Goal: Task Accomplishment & Management: Use online tool/utility

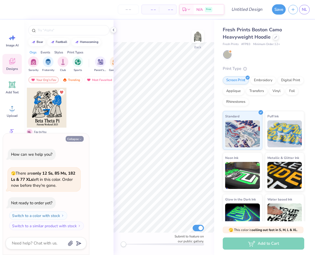
click at [82, 140] on icon "button" at bounding box center [80, 138] width 3 height 3
type textarea "x"
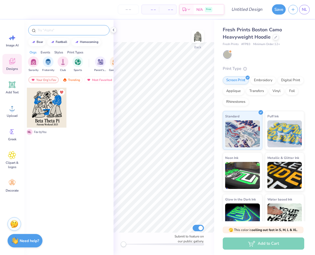
click at [55, 29] on input "text" at bounding box center [71, 29] width 69 height 5
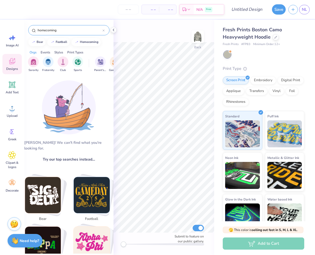
type input "homecomin"
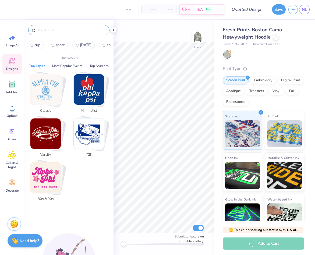
click at [38, 65] on button "Top Styles" at bounding box center [36, 65] width 19 height 5
click at [60, 64] on button "Most Popular Events" at bounding box center [67, 65] width 33 height 5
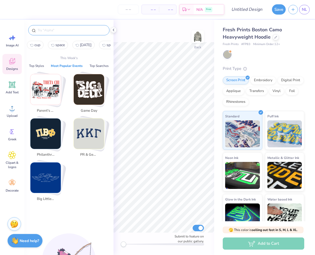
click at [71, 35] on div at bounding box center [68, 30] width 81 height 10
click at [71, 33] on div at bounding box center [68, 30] width 81 height 10
click at [81, 27] on input "text" at bounding box center [71, 29] width 69 height 5
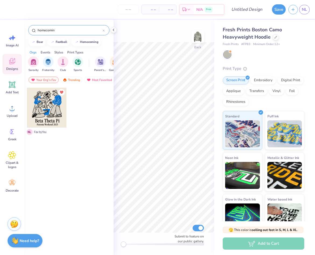
type input "homecoming"
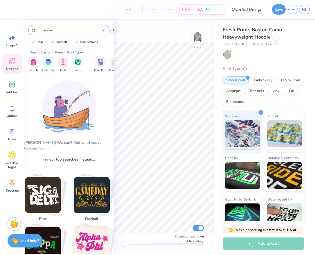
click at [100, 30] on input "homecoming" at bounding box center [69, 29] width 65 height 5
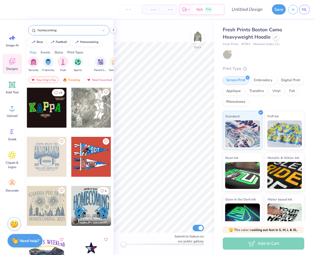
click at [103, 30] on icon at bounding box center [104, 31] width 2 height 2
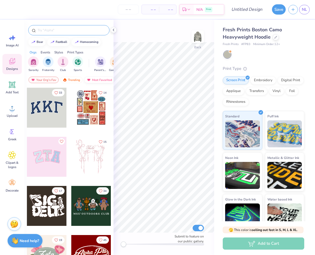
click at [90, 78] on img at bounding box center [89, 80] width 4 height 4
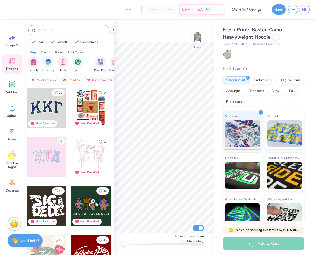
click at [67, 80] on div "Trending" at bounding box center [71, 80] width 22 height 6
click at [71, 29] on input "text" at bounding box center [71, 29] width 69 height 5
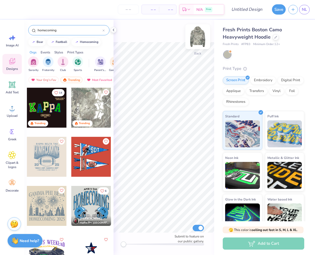
type input "homecoming"
click at [199, 35] on img at bounding box center [198, 37] width 22 height 22
click at [74, 28] on input "homecoming" at bounding box center [69, 29] width 65 height 5
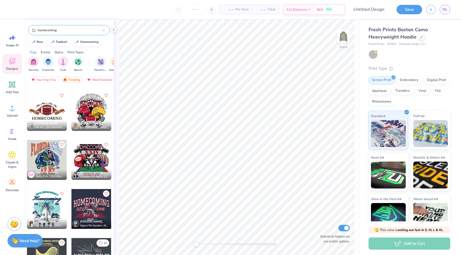
scroll to position [1897, 0]
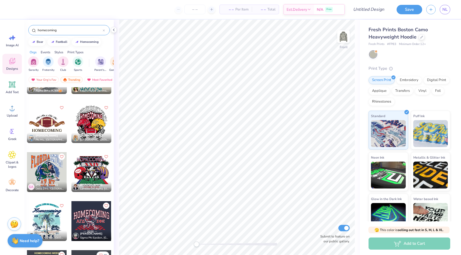
click at [97, 112] on div at bounding box center [91, 123] width 40 height 40
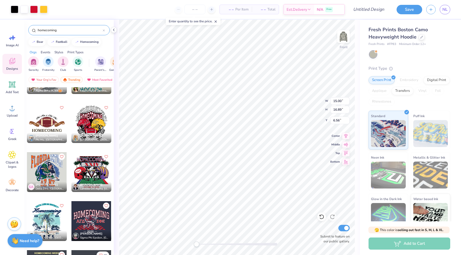
type input "13.47"
type input "15.17"
click at [35, 12] on div at bounding box center [34, 9] width 8 height 8
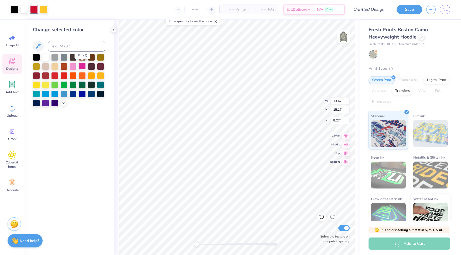
click at [80, 66] on div at bounding box center [82, 66] width 7 height 7
type input "5.38"
click at [43, 8] on div at bounding box center [44, 9] width 8 height 8
click at [72, 66] on div at bounding box center [73, 66] width 7 height 7
click at [16, 9] on div at bounding box center [15, 9] width 8 height 8
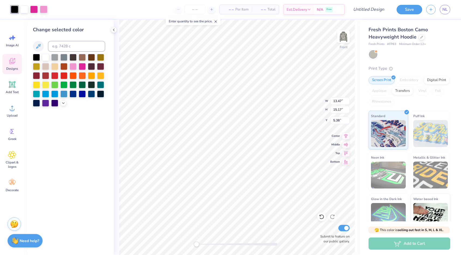
click at [77, 68] on div at bounding box center [69, 80] width 72 height 53
click at [77, 68] on div at bounding box center [73, 66] width 7 height 7
click at [75, 67] on div at bounding box center [73, 66] width 7 height 7
click at [81, 67] on div at bounding box center [82, 66] width 7 height 7
click at [39, 60] on div at bounding box center [36, 56] width 7 height 7
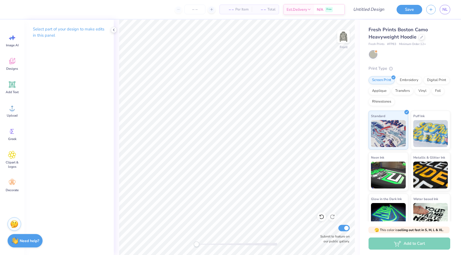
click at [23, 60] on div "Image AI Designs Add Text Upload Greek Clipart & logos Decorate" at bounding box center [12, 137] width 24 height 235
click at [18, 61] on div "Designs" at bounding box center [11, 64] width 19 height 20
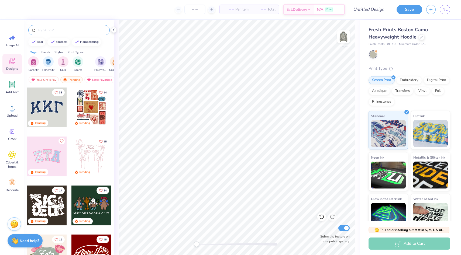
click at [66, 33] on div at bounding box center [68, 30] width 81 height 10
click at [80, 39] on button "homecoming" at bounding box center [86, 41] width 29 height 8
type input "homecoming"
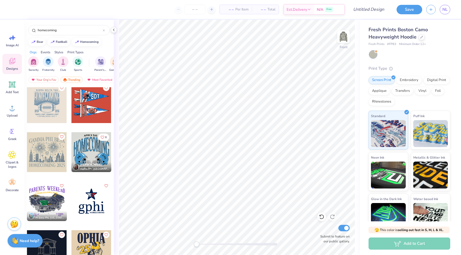
scroll to position [53, 0]
click at [86, 105] on div at bounding box center [91, 104] width 40 height 40
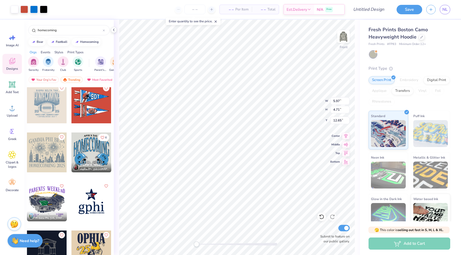
type input "10.31"
type input "8.12"
type input "9.23"
type input "13.71"
type input "10.80"
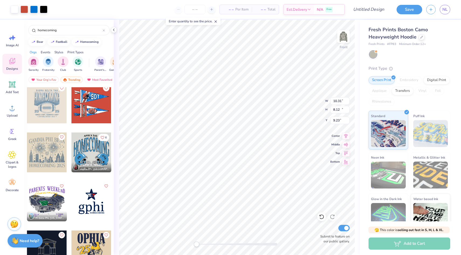
type input "6.55"
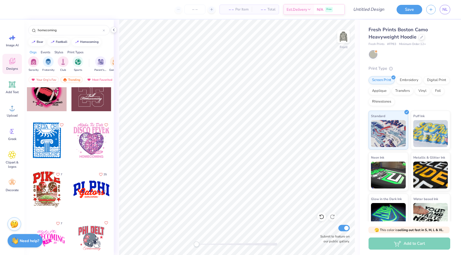
scroll to position [406, 0]
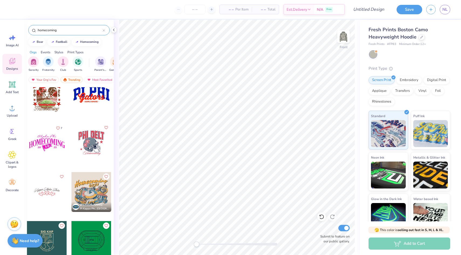
click at [82, 31] on input "homecoming" at bounding box center [69, 29] width 65 height 5
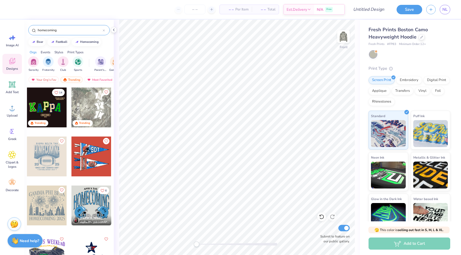
click at [82, 31] on input "homecoming" at bounding box center [69, 29] width 65 height 5
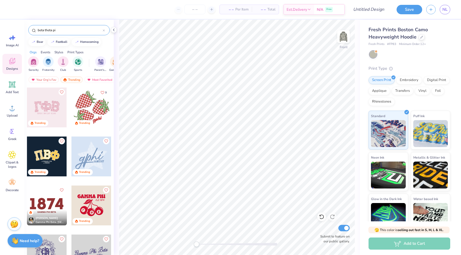
type input "beta theta pi"
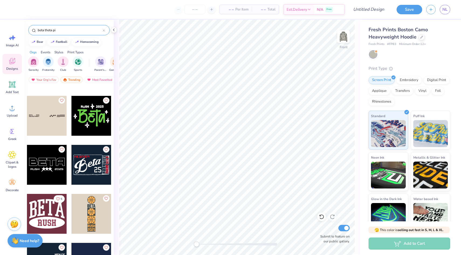
scroll to position [527, 0]
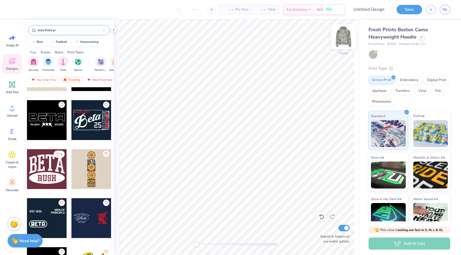
click at [315, 40] on img at bounding box center [343, 37] width 22 height 22
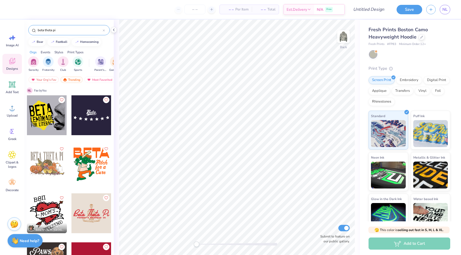
scroll to position [837, 0]
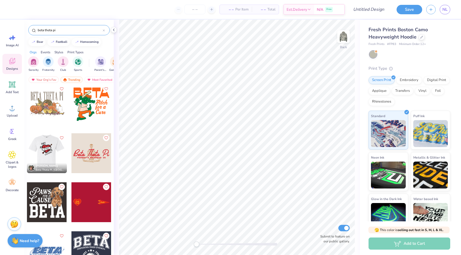
click at [45, 152] on div at bounding box center [47, 153] width 120 height 40
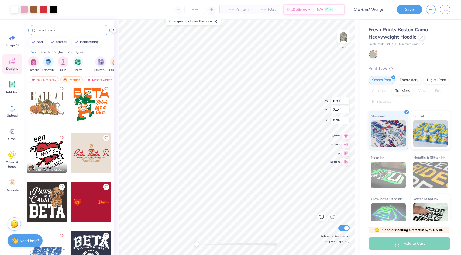
type input "6.80"
type input "7.14"
type input "5.09"
